Goal: Task Accomplishment & Management: Use online tool/utility

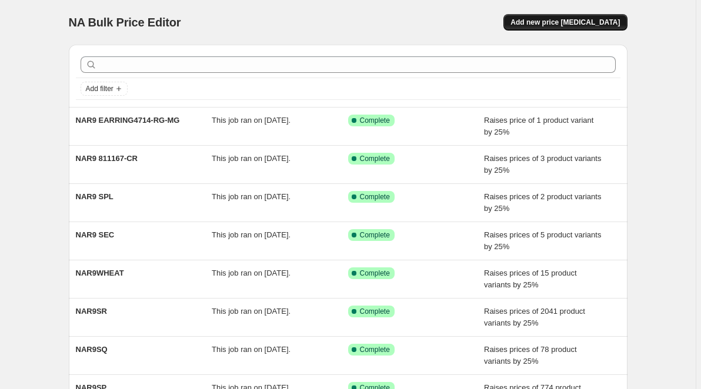
click at [574, 24] on span "Add new price [MEDICAL_DATA]" at bounding box center [565, 22] width 109 height 9
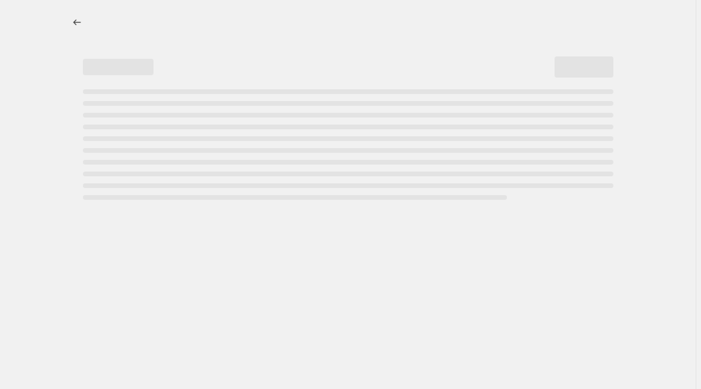
select select "percentage"
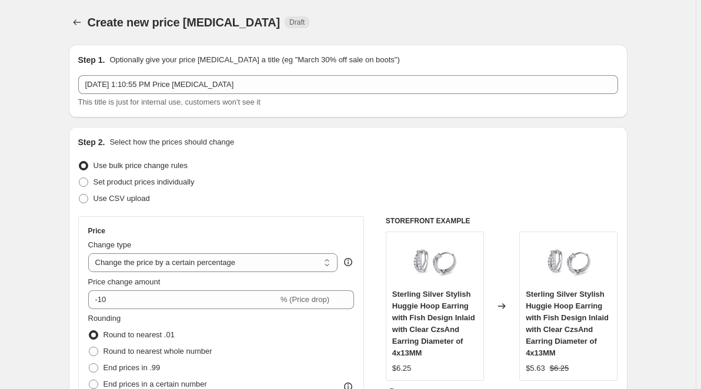
click at [609, 25] on div "Create new price [MEDICAL_DATA] Draft" at bounding box center [348, 22] width 559 height 16
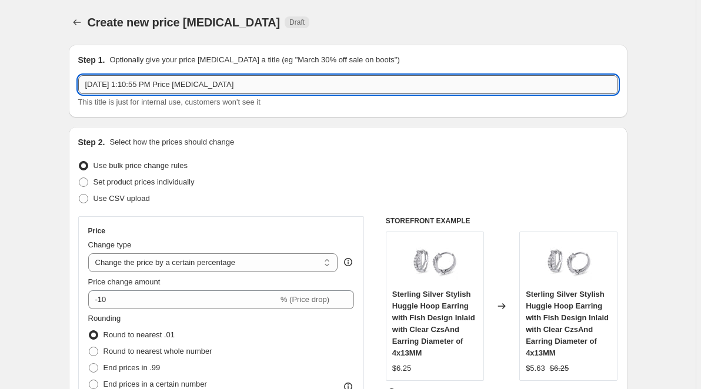
drag, startPoint x: 249, startPoint y: 85, endPoint x: 79, endPoint y: 91, distance: 169.5
click at [79, 91] on input "Sep 1, 2025, 1:10:55 PM Price change job" at bounding box center [348, 84] width 540 height 19
paste input "LEWGST"
type input "LEWGST"
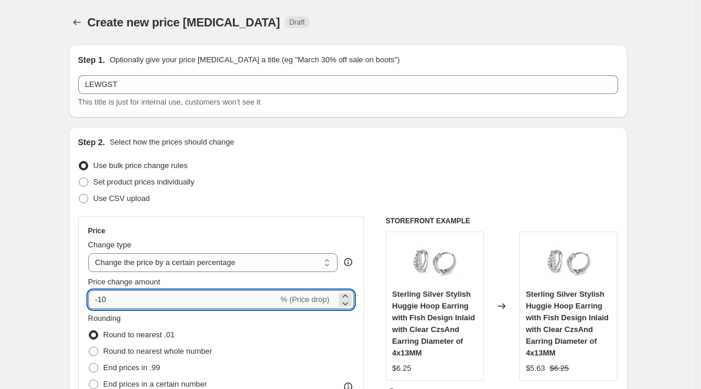
click at [166, 308] on input "-10" at bounding box center [183, 300] width 190 height 19
drag, startPoint x: 134, startPoint y: 303, endPoint x: 77, endPoint y: 305, distance: 56.5
click at [88, 305] on input "-10" at bounding box center [183, 300] width 190 height 19
type input "20"
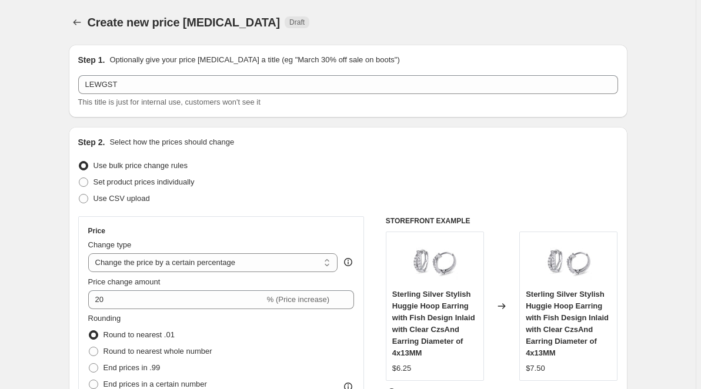
click at [77, 263] on div "Step 2. Select how the prices should change Use bulk price change rules Set pro…" at bounding box center [348, 333] width 559 height 413
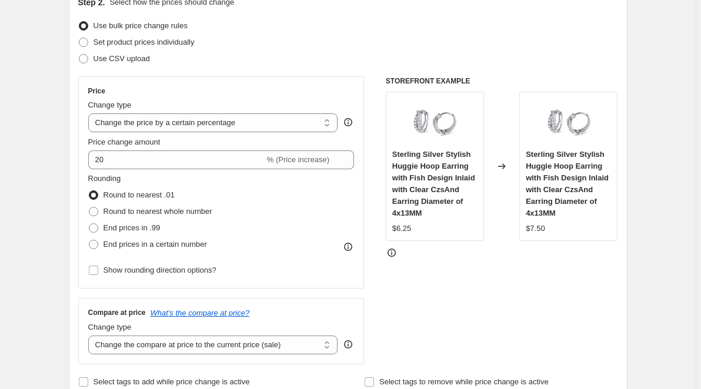
scroll to position [180, 0]
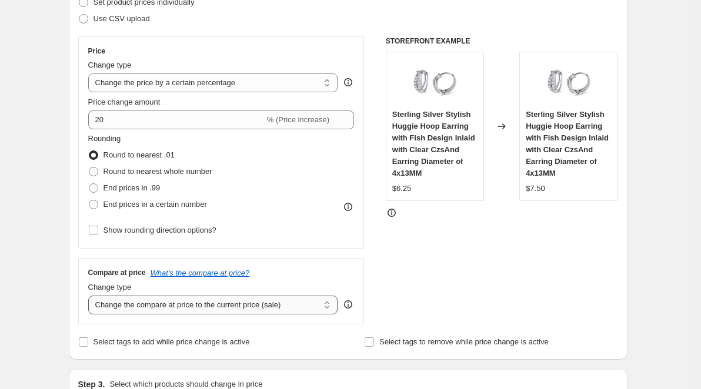
click at [88, 296] on select "Change the compare at price to the current price (sale) Change the compare at p…" at bounding box center [213, 305] width 250 height 19
select select "remove"
click option "Remove the compare at price" at bounding box center [0, 0] width 0 height 0
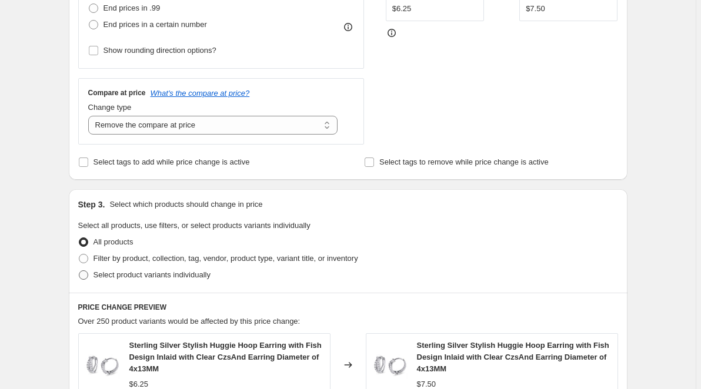
click at [205, 274] on span "Select product variants individually" at bounding box center [152, 275] width 117 height 9
click at [79, 271] on input "Select product variants individually" at bounding box center [79, 271] width 1 height 1
radio input "true"
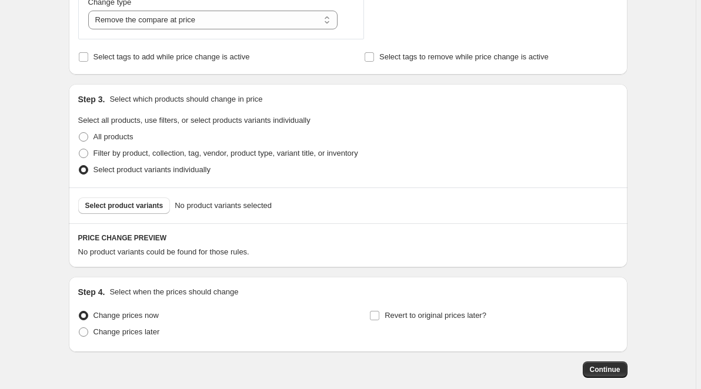
scroll to position [526, 0]
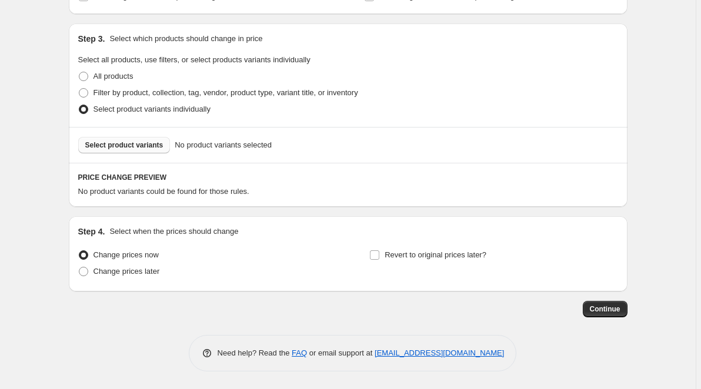
click at [146, 140] on button "Select product variants" at bounding box center [124, 145] width 92 height 16
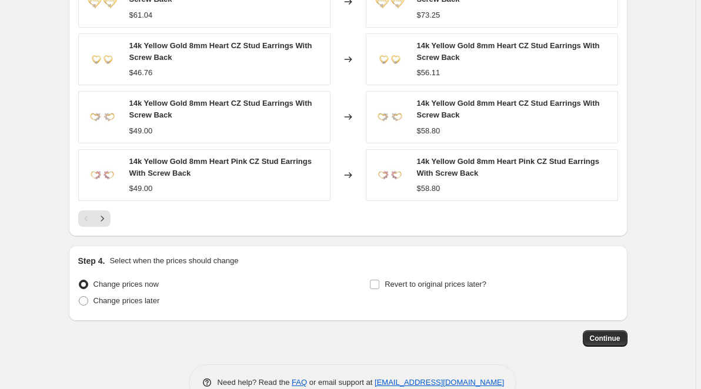
scroll to position [842, 0]
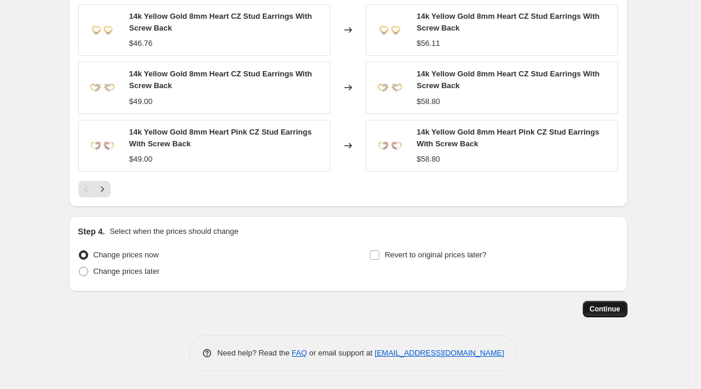
click at [596, 316] on button "Continue" at bounding box center [605, 309] width 45 height 16
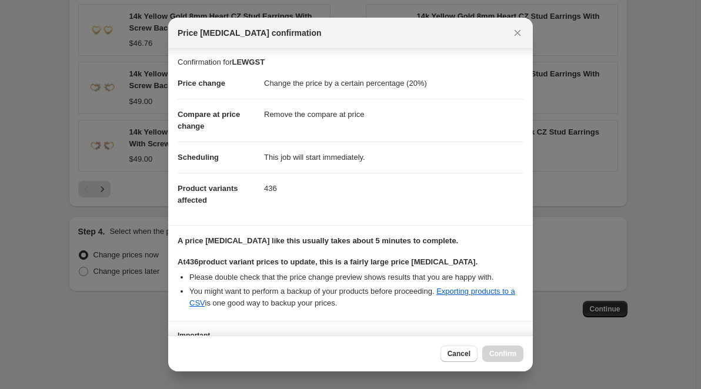
scroll to position [101, 0]
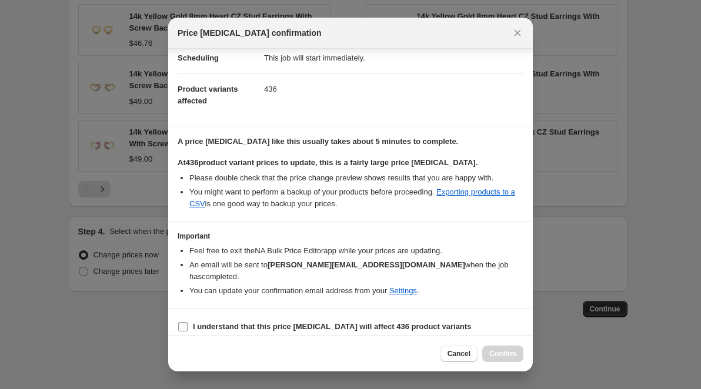
click at [318, 322] on b "I understand that this price change job will affect 436 product variants" at bounding box center [332, 326] width 278 height 9
click at [188, 322] on input "I understand that this price change job will affect 436 product variants" at bounding box center [182, 326] width 9 height 9
checkbox input "true"
click at [502, 349] on button "Confirm" at bounding box center [502, 354] width 41 height 16
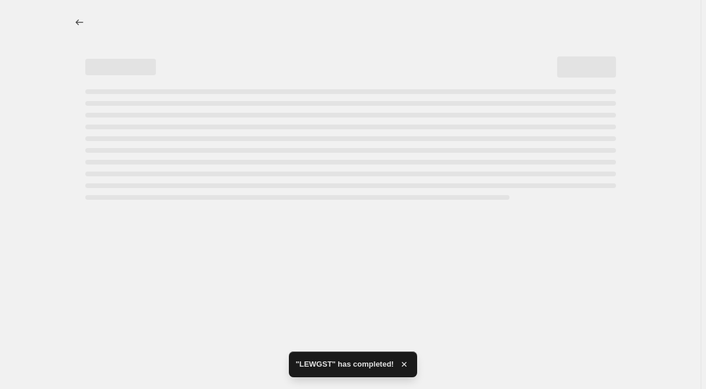
select select "percentage"
select select "remove"
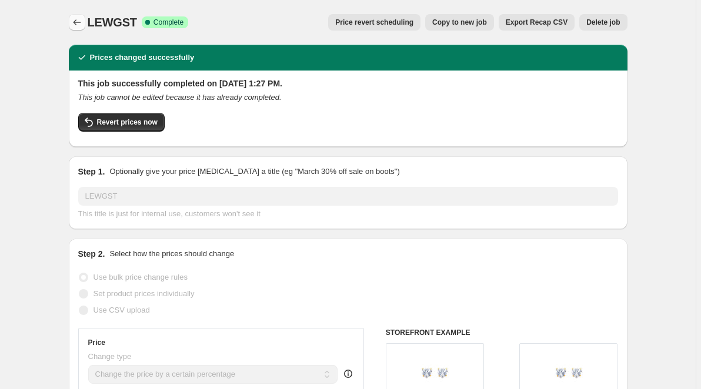
click at [82, 24] on icon "Price change jobs" at bounding box center [77, 22] width 12 height 12
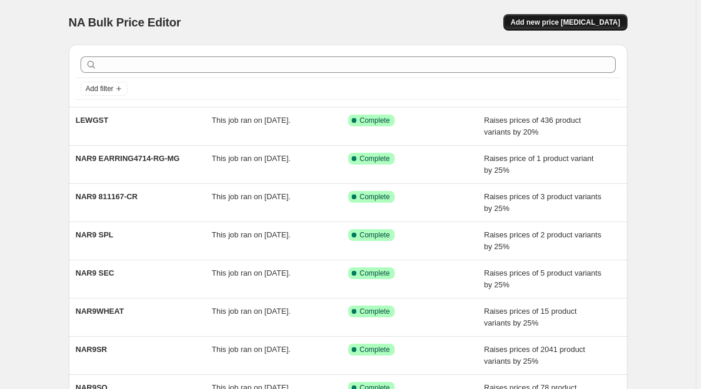
click at [605, 22] on span "Add new price change job" at bounding box center [565, 22] width 109 height 9
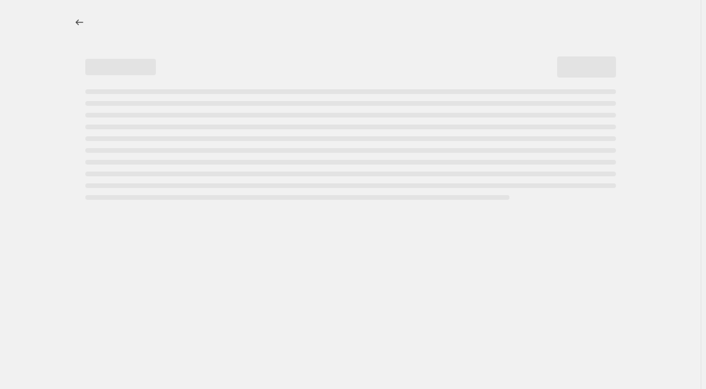
select select "percentage"
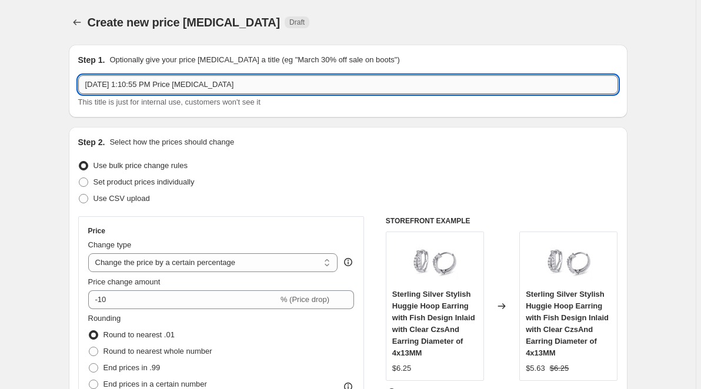
drag, startPoint x: 231, startPoint y: 85, endPoint x: -112, endPoint y: 75, distance: 342.5
click at [78, 75] on input "Sep 1, 2025, 1:10:55 PM Price change job" at bounding box center [348, 84] width 540 height 19
paste input "LEWG9ST"
type input "LEWG9ST"
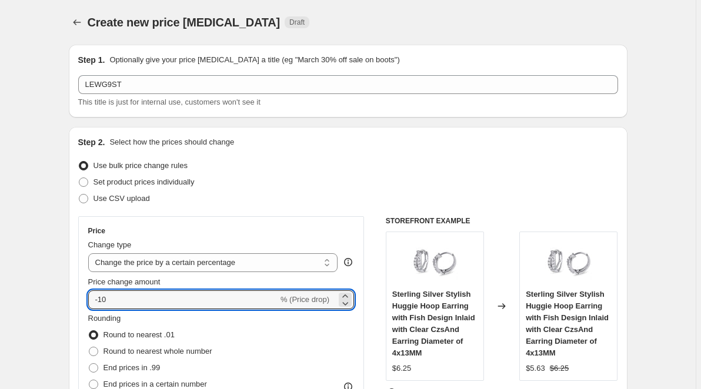
drag, startPoint x: 114, startPoint y: 305, endPoint x: 42, endPoint y: 322, distance: 74.3
click at [88, 304] on input "-10" at bounding box center [183, 300] width 190 height 19
type input "20"
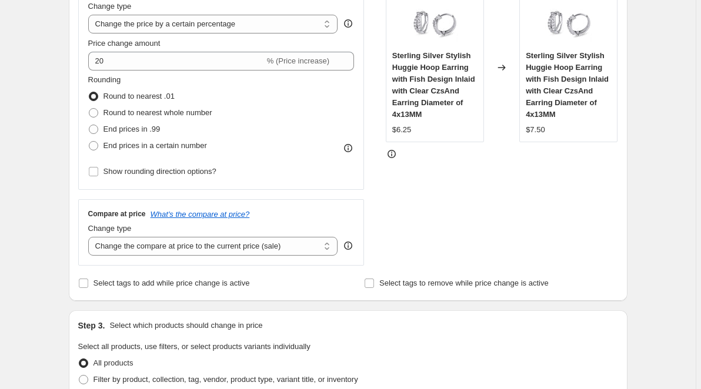
scroll to position [240, 0]
click at [88, 236] on select "Change the compare at price to the current price (sale) Change the compare at p…" at bounding box center [213, 245] width 250 height 19
select select "remove"
click option "Remove the compare at price" at bounding box center [0, 0] width 0 height 0
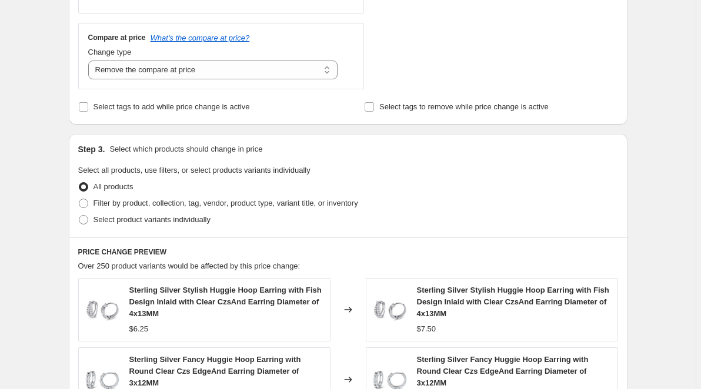
scroll to position [480, 0]
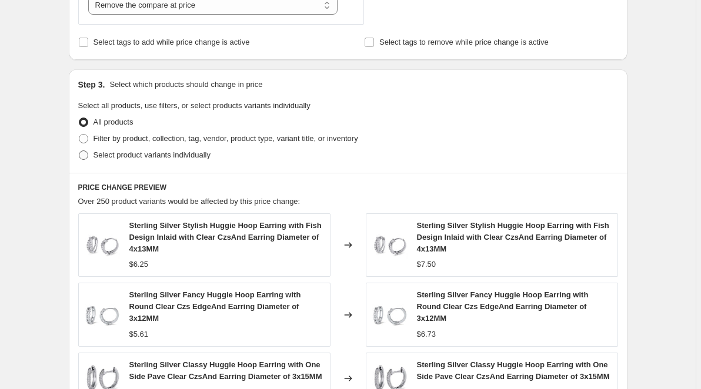
click at [141, 159] on span "Select product variants individually" at bounding box center [152, 155] width 117 height 9
click at [79, 151] on input "Select product variants individually" at bounding box center [79, 151] width 1 height 1
radio input "true"
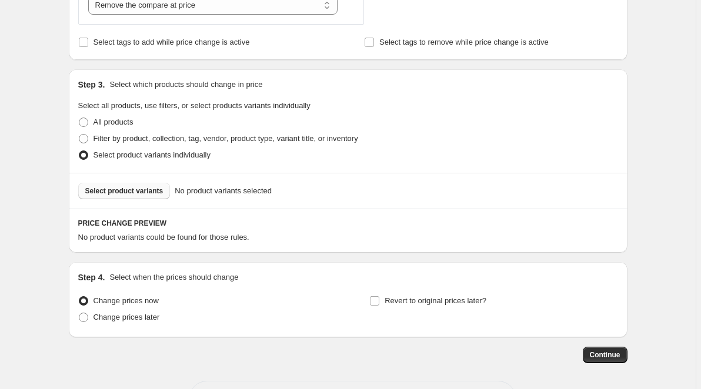
click at [146, 192] on span "Select product variants" at bounding box center [124, 190] width 78 height 9
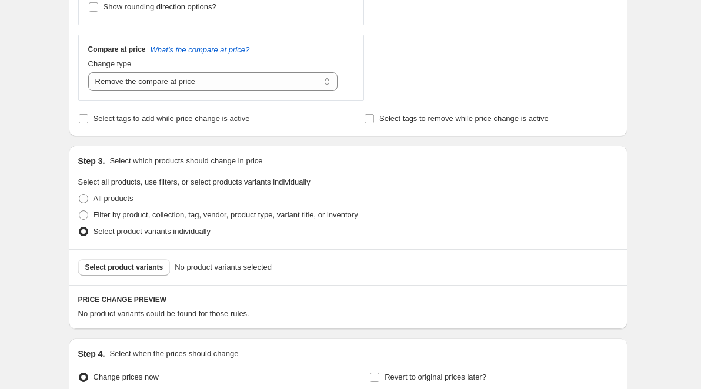
scroll to position [420, 0]
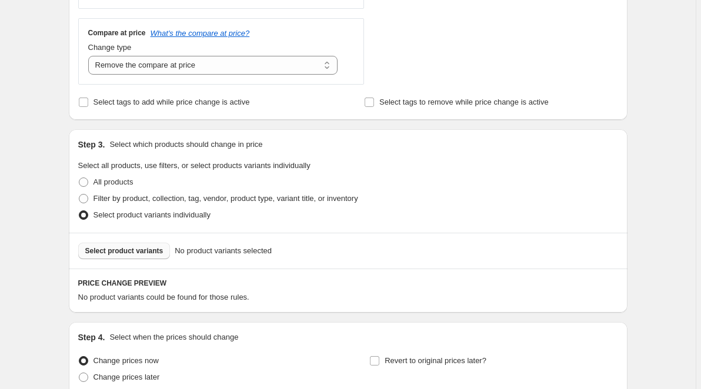
click at [161, 248] on button "Select product variants" at bounding box center [124, 251] width 92 height 16
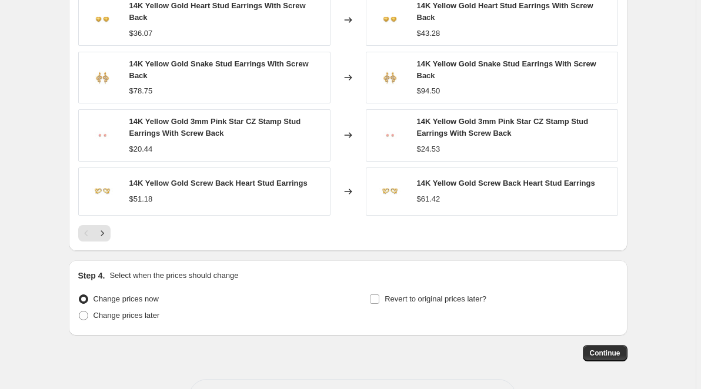
scroll to position [831, 0]
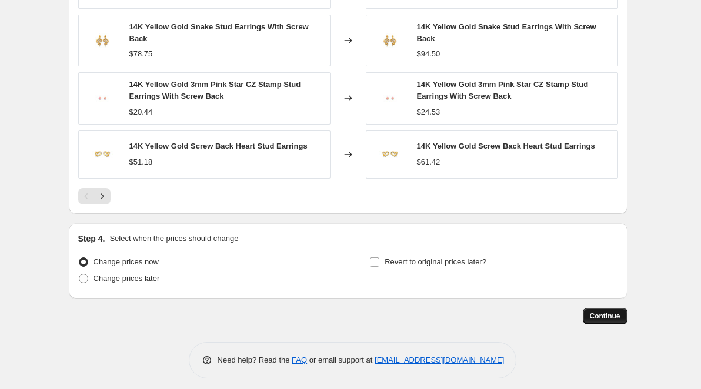
click at [609, 312] on span "Continue" at bounding box center [605, 316] width 31 height 9
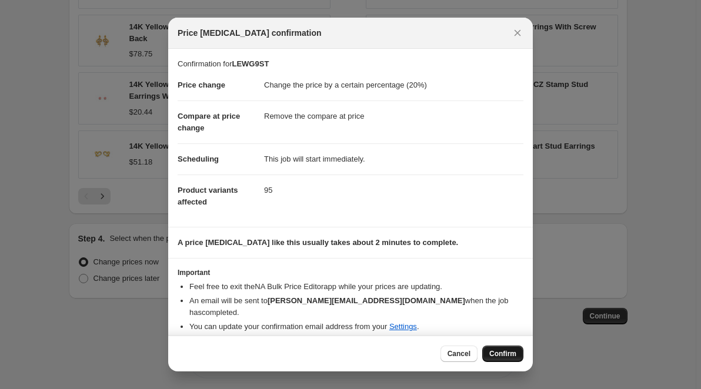
click at [498, 348] on button "Confirm" at bounding box center [502, 354] width 41 height 16
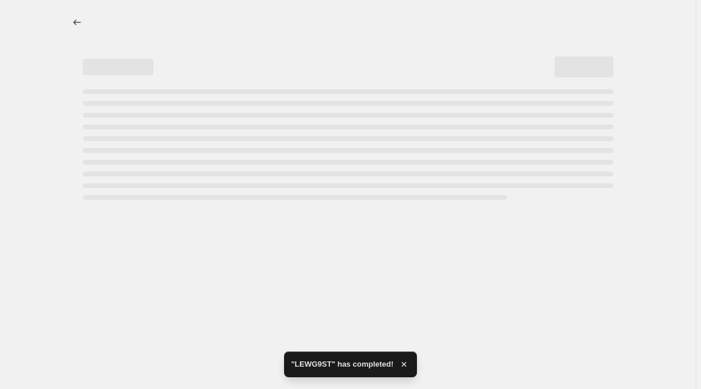
select select "percentage"
select select "remove"
